Goal: Ask a question

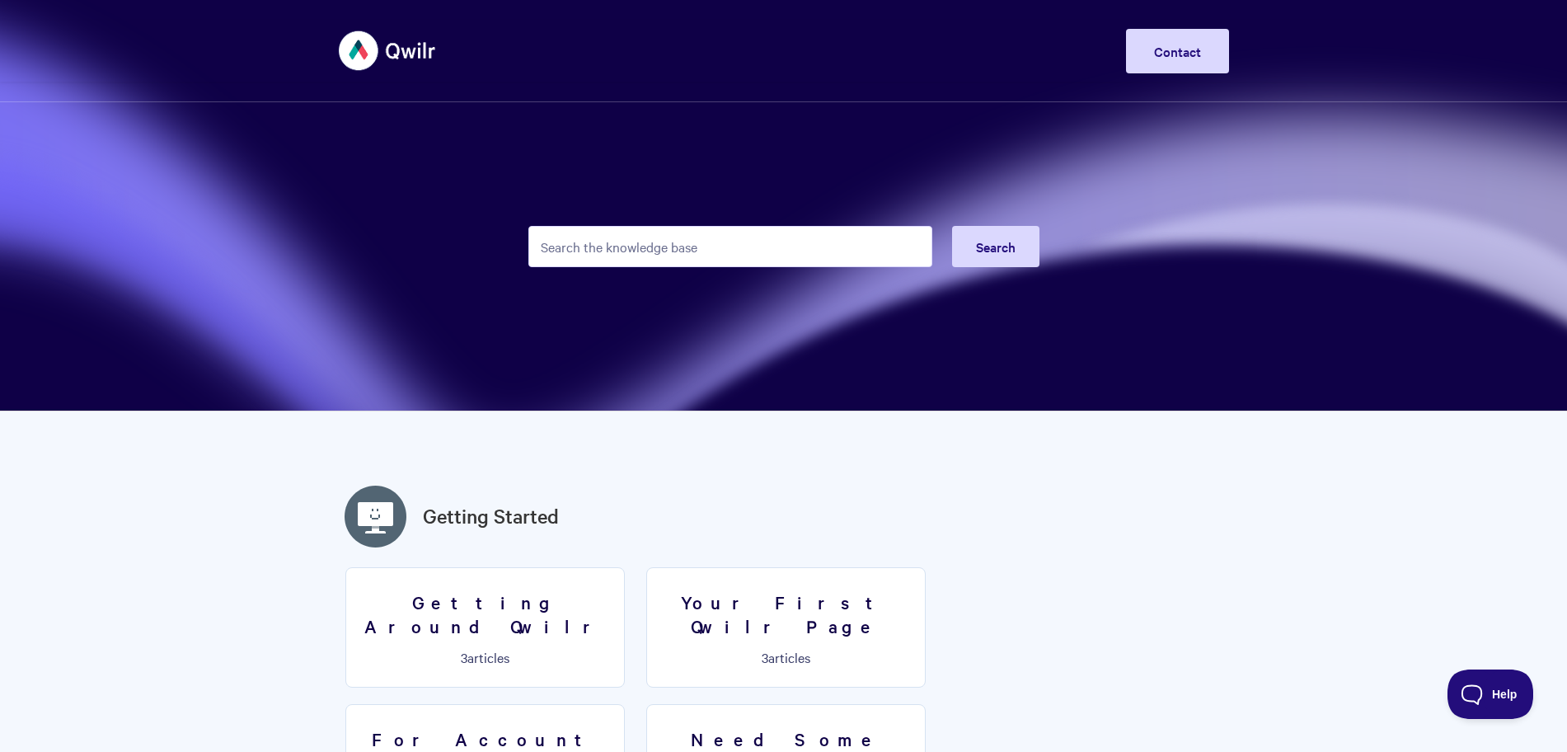
click at [1474, 683] on button "Help" at bounding box center [1490, 693] width 86 height 49
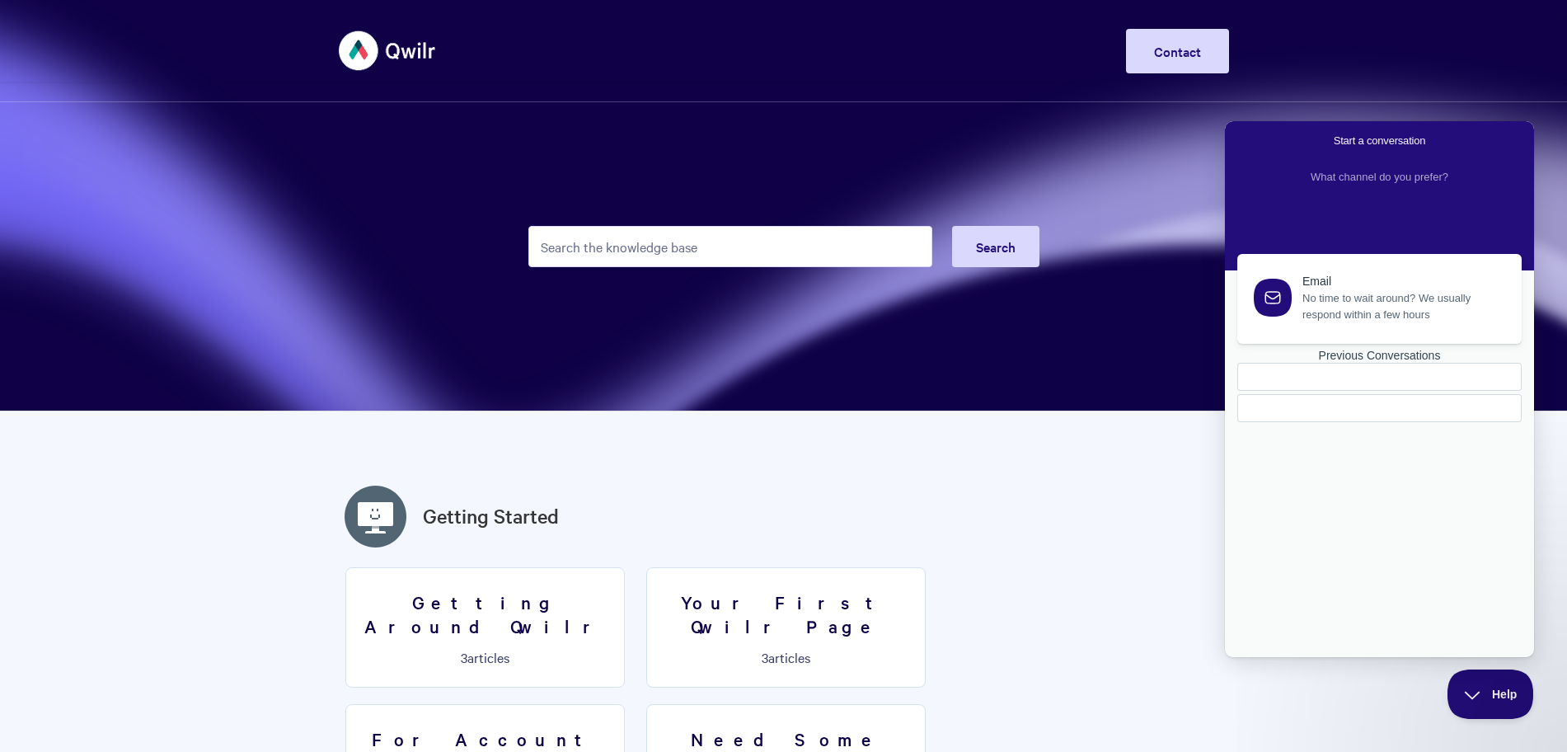
click at [1398, 422] on link "Previous Conversations" at bounding box center [1379, 385] width 284 height 73
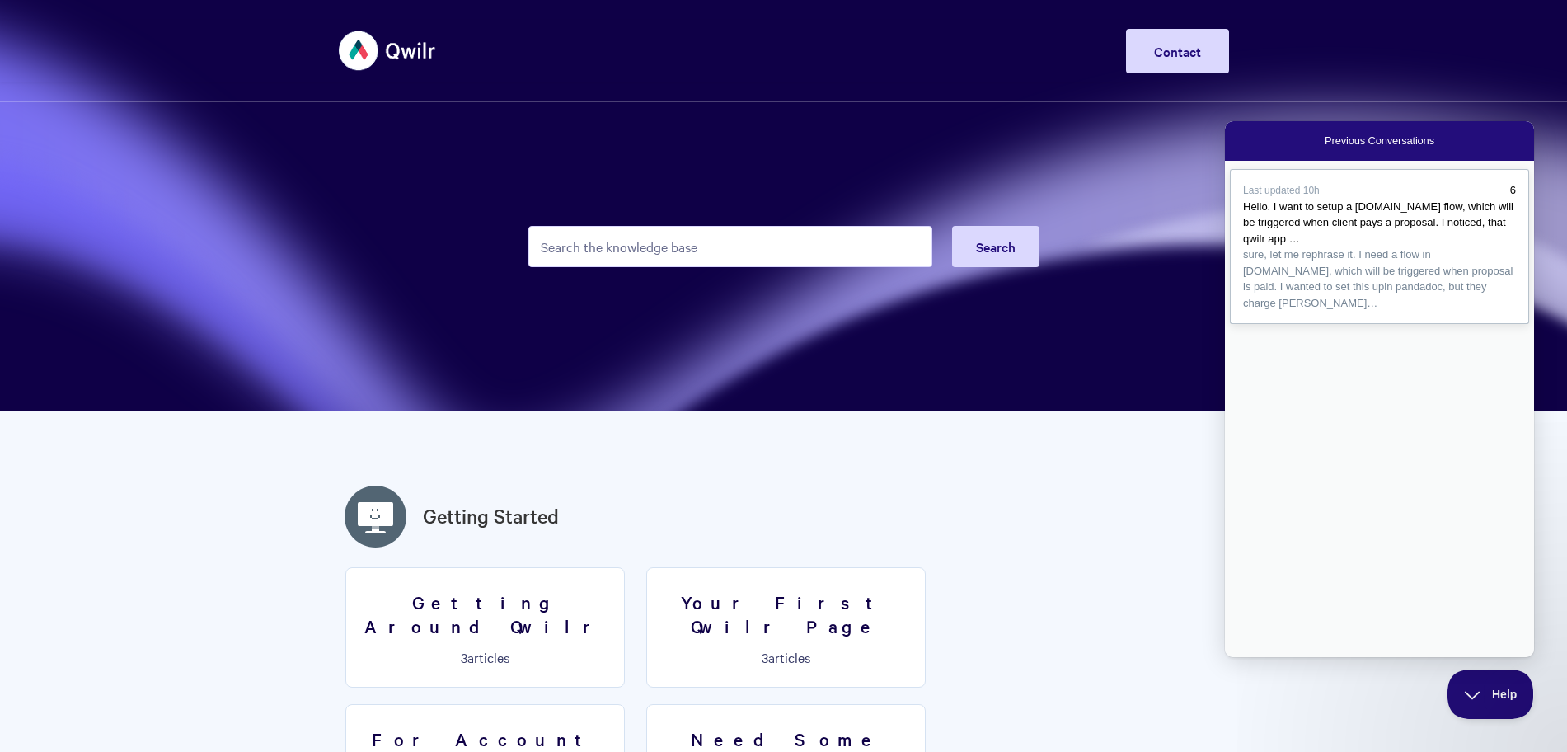
click at [1343, 239] on div "Hello. I want to setup a make.com flow, which will be triggered when client pay…" at bounding box center [1379, 223] width 273 height 49
type textarea "hello?"
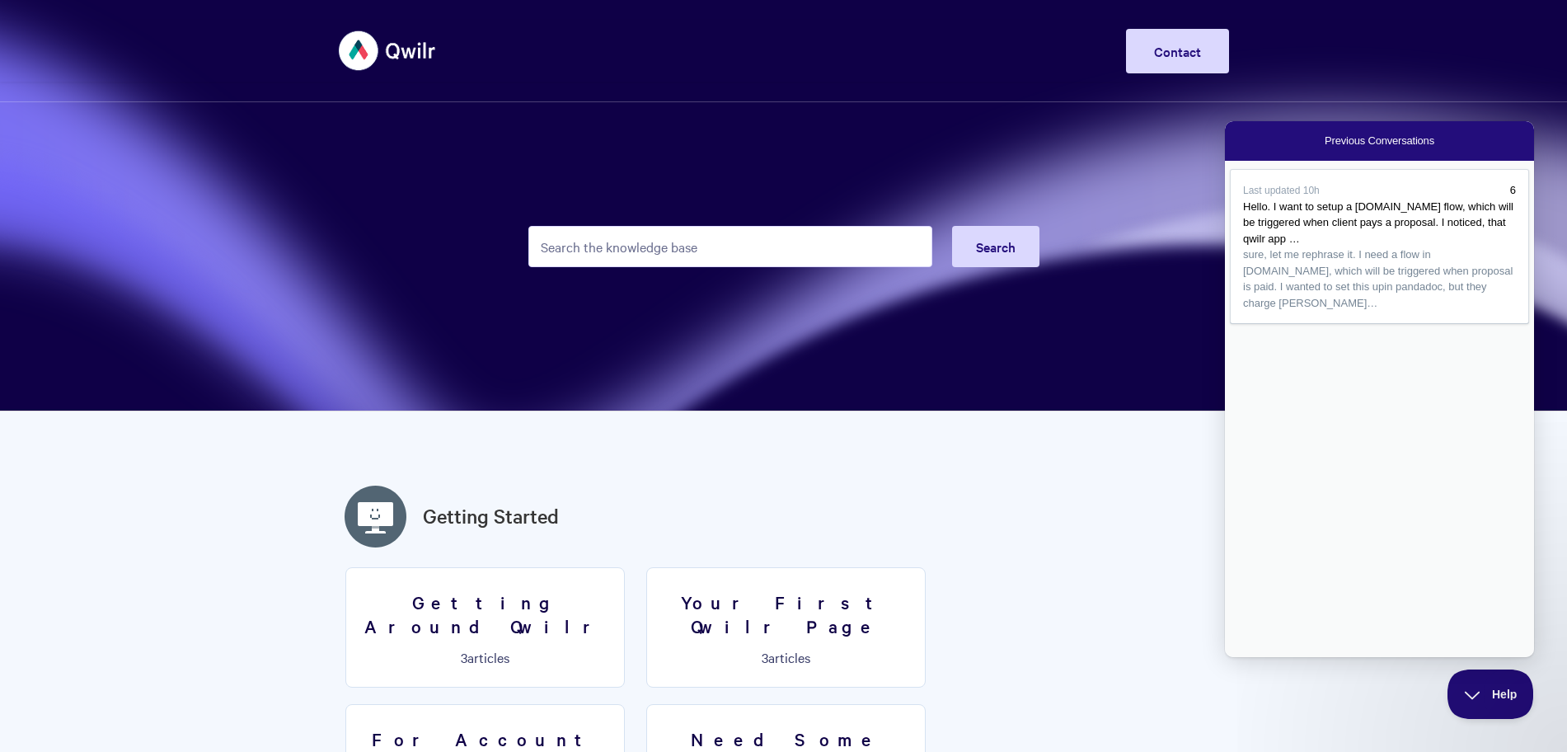
click at [1239, 658] on button "Close" at bounding box center [1232, 668] width 13 height 21
click at [1171, 176] on section "Search" at bounding box center [783, 205] width 1567 height 411
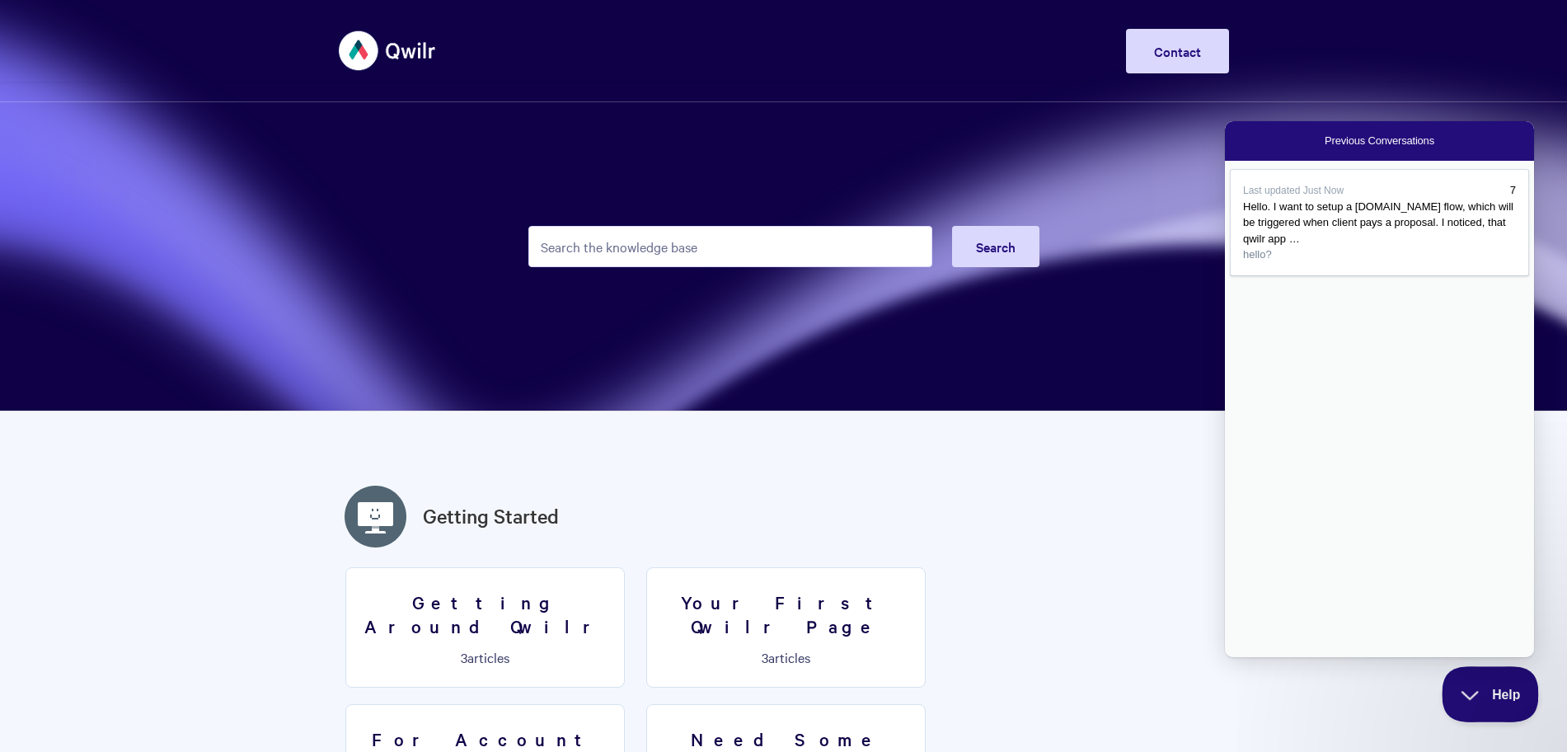
click at [1468, 681] on button "Help" at bounding box center [1485, 690] width 86 height 49
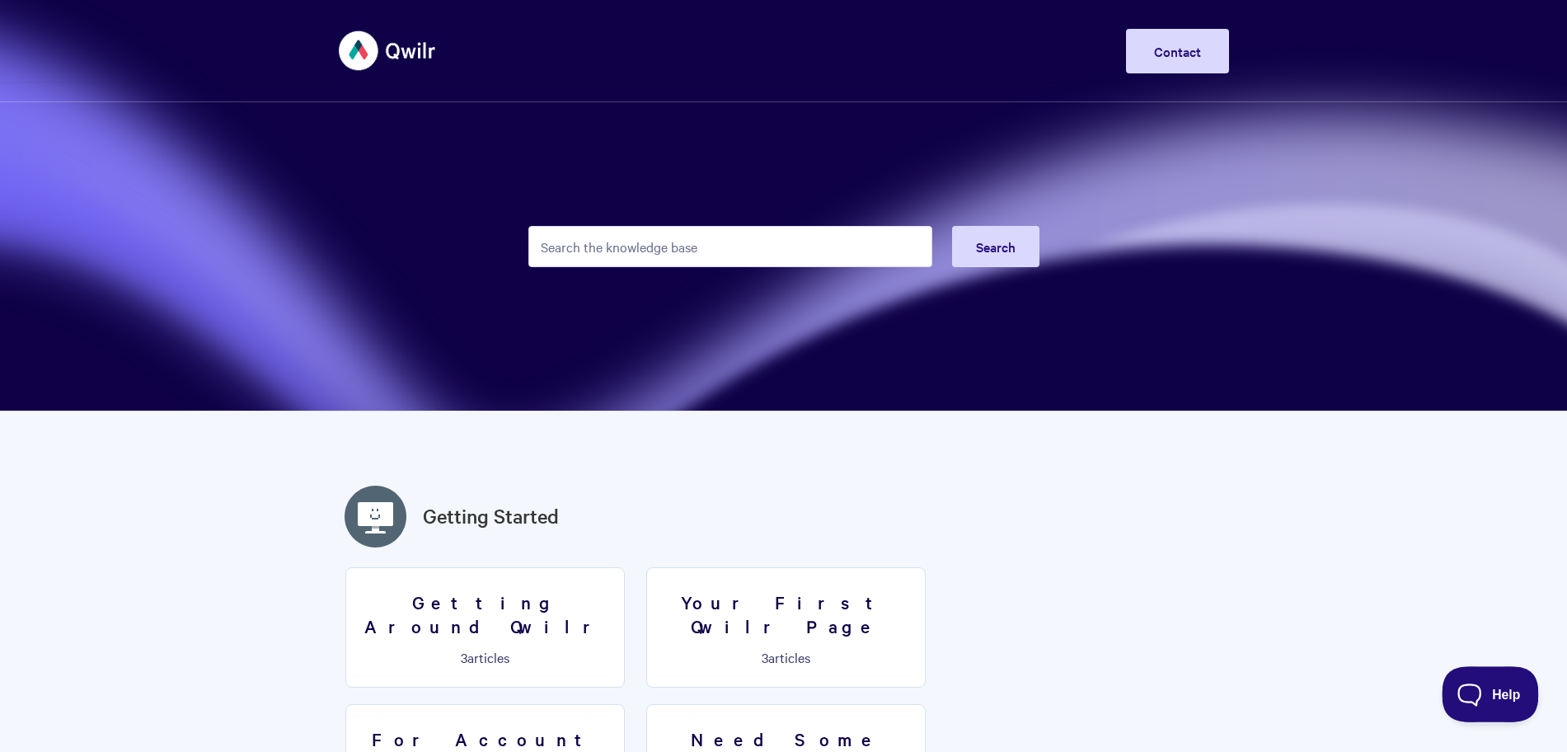
click at [1459, 679] on button "Help" at bounding box center [1485, 690] width 86 height 49
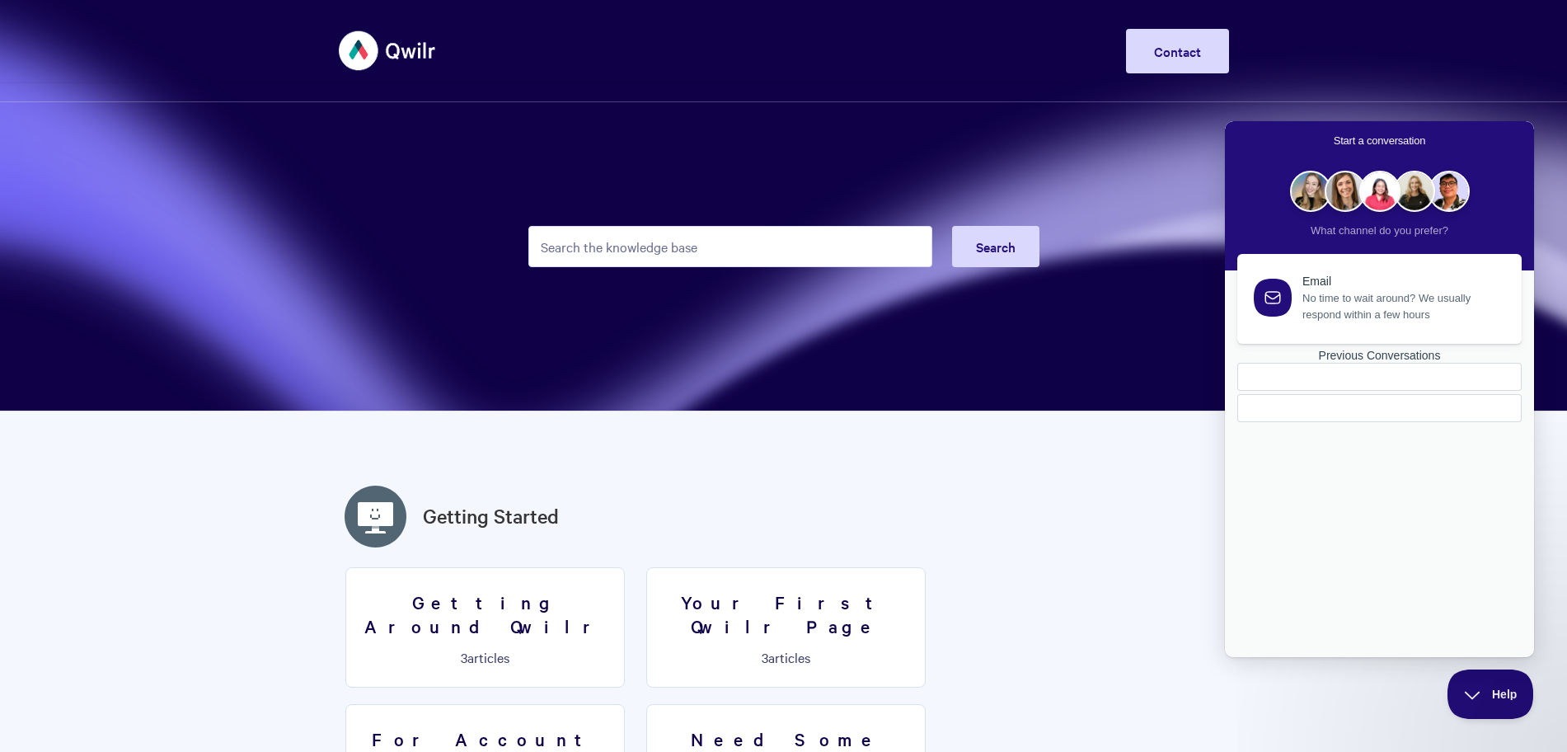
click at [1048, 493] on h2 "Getting Started" at bounding box center [784, 515] width 890 height 69
